Goal: Find specific page/section: Find specific page/section

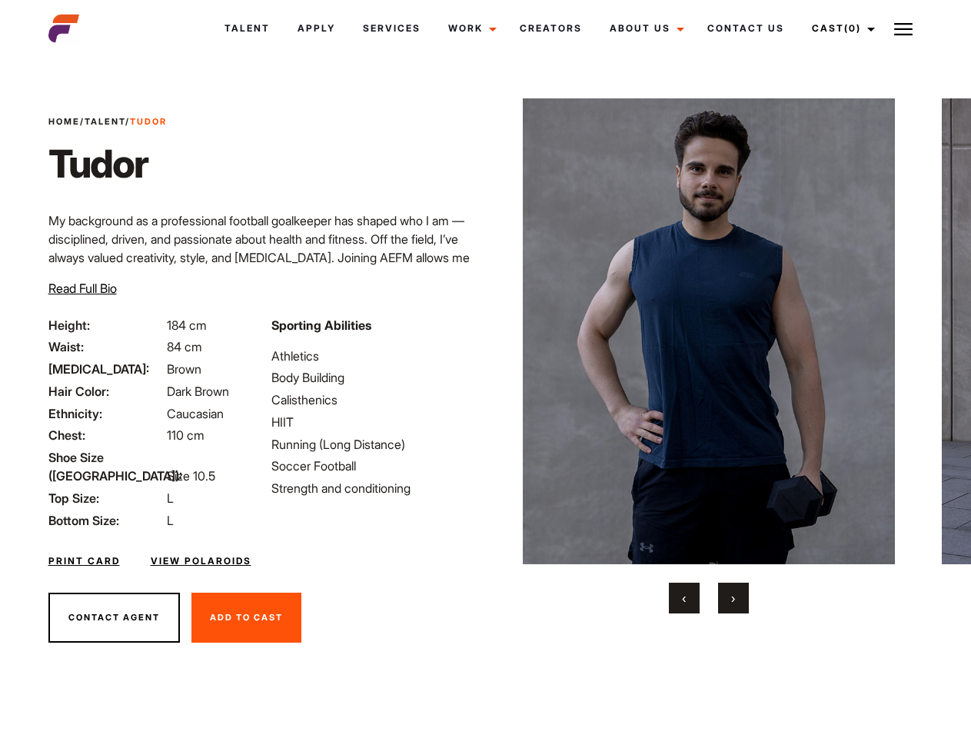
click at [839, 28] on link "Cast (0)" at bounding box center [841, 28] width 86 height 41
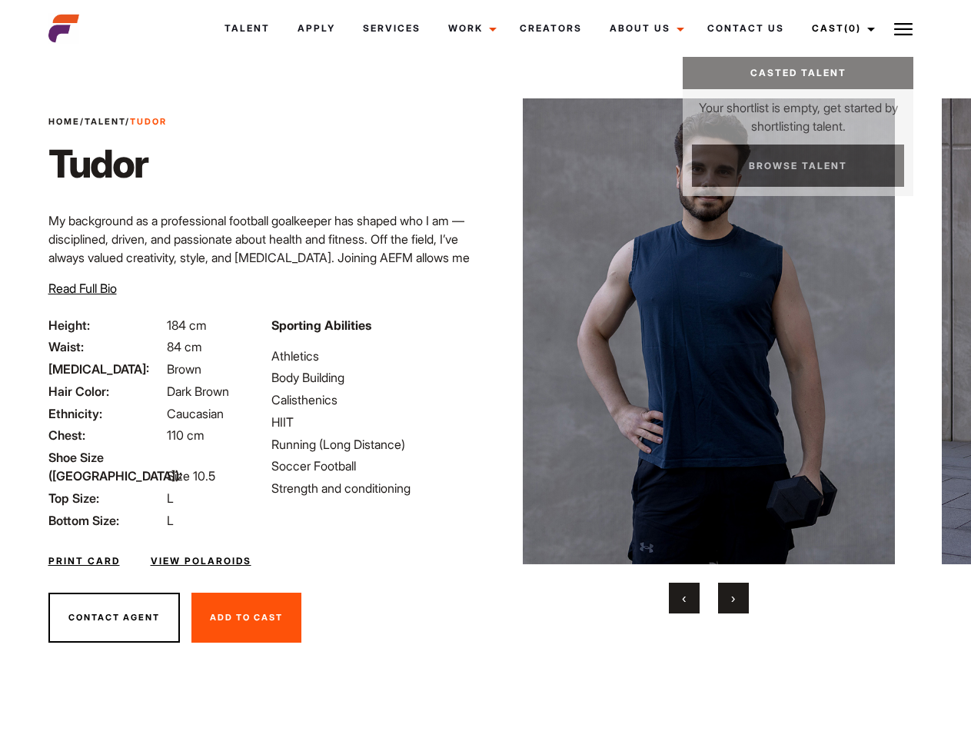
click at [903, 28] on img at bounding box center [903, 29] width 18 height 18
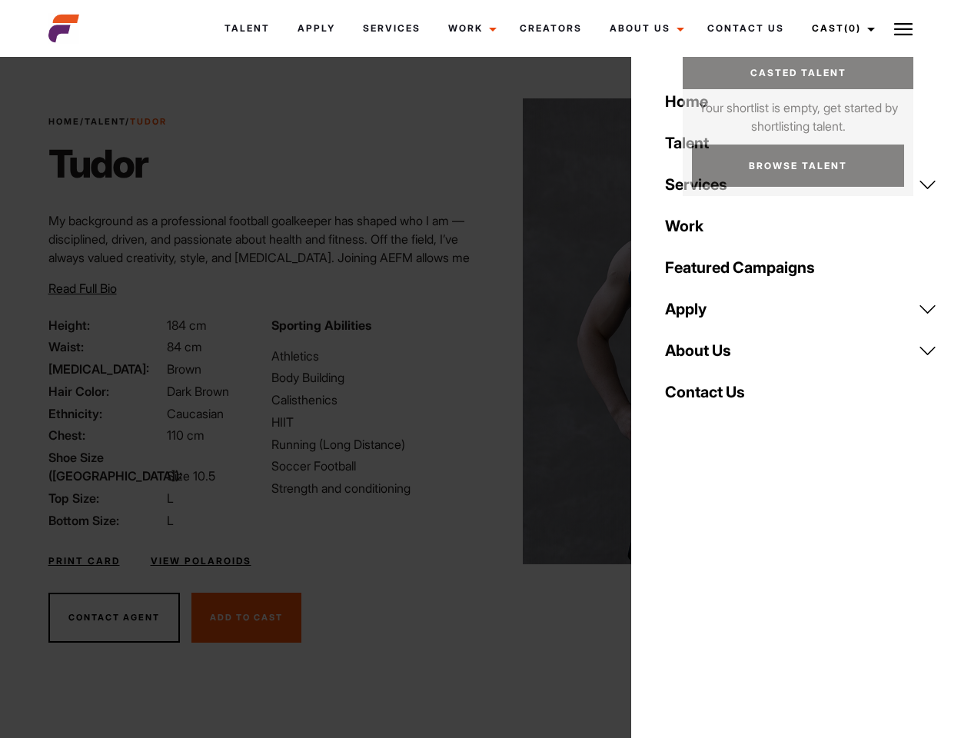
click at [708, 356] on img at bounding box center [709, 331] width 373 height 466
click at [485, 331] on div "Sporting Abilities Athletics Body Building Calisthenics HIIT Running (Long Dist…" at bounding box center [373, 423] width 223 height 214
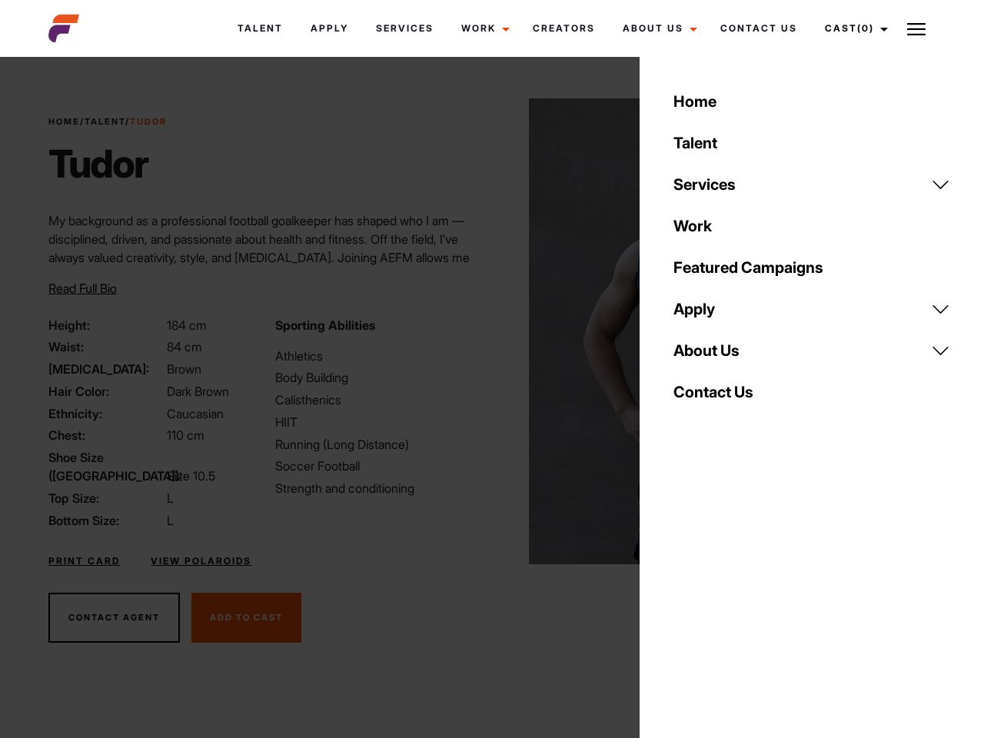
click at [684, 598] on button "‹" at bounding box center [693, 597] width 31 height 31
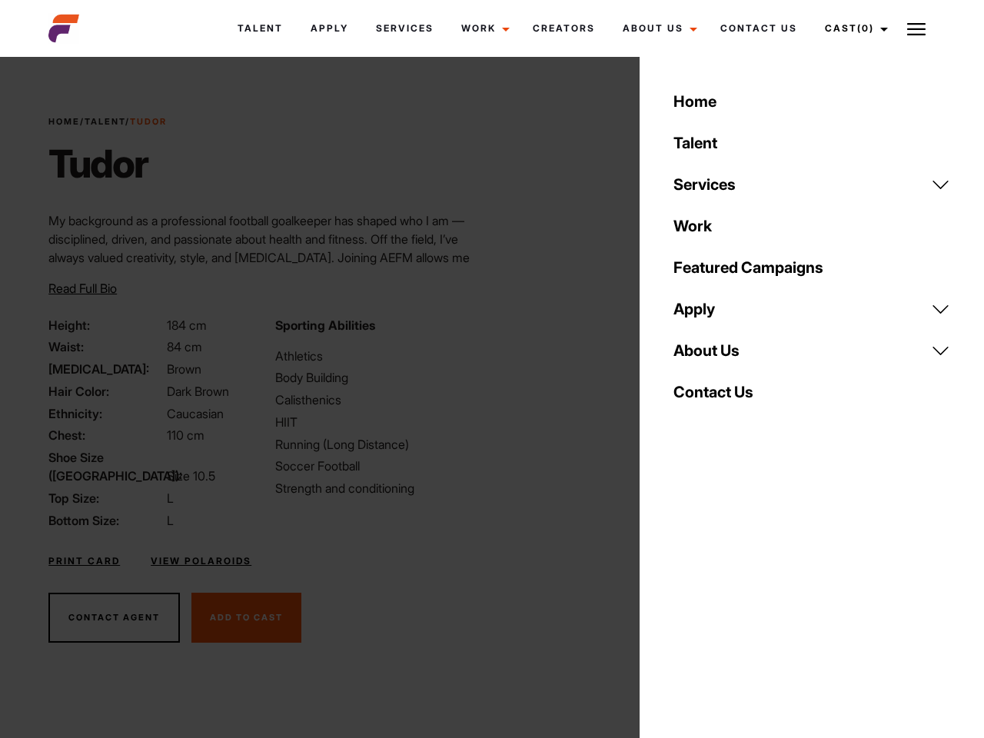
click at [733, 598] on div "Home Talent Services Talent Casting Photography Videography Creative Hair and M…" at bounding box center [811, 369] width 344 height 738
